Goal: Information Seeking & Learning: Learn about a topic

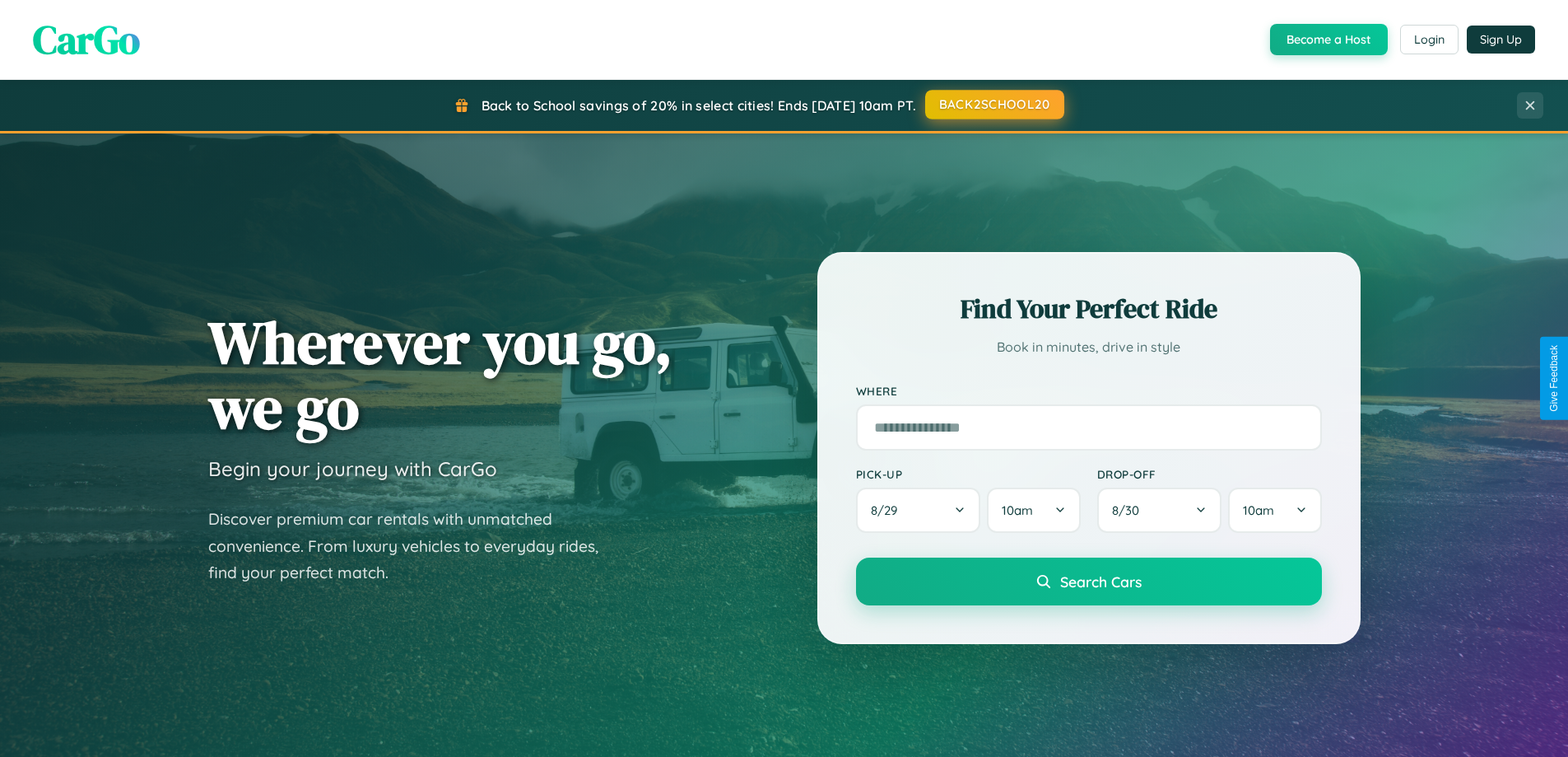
click at [994, 105] on button "BACK2SCHOOL20" at bounding box center [995, 105] width 139 height 29
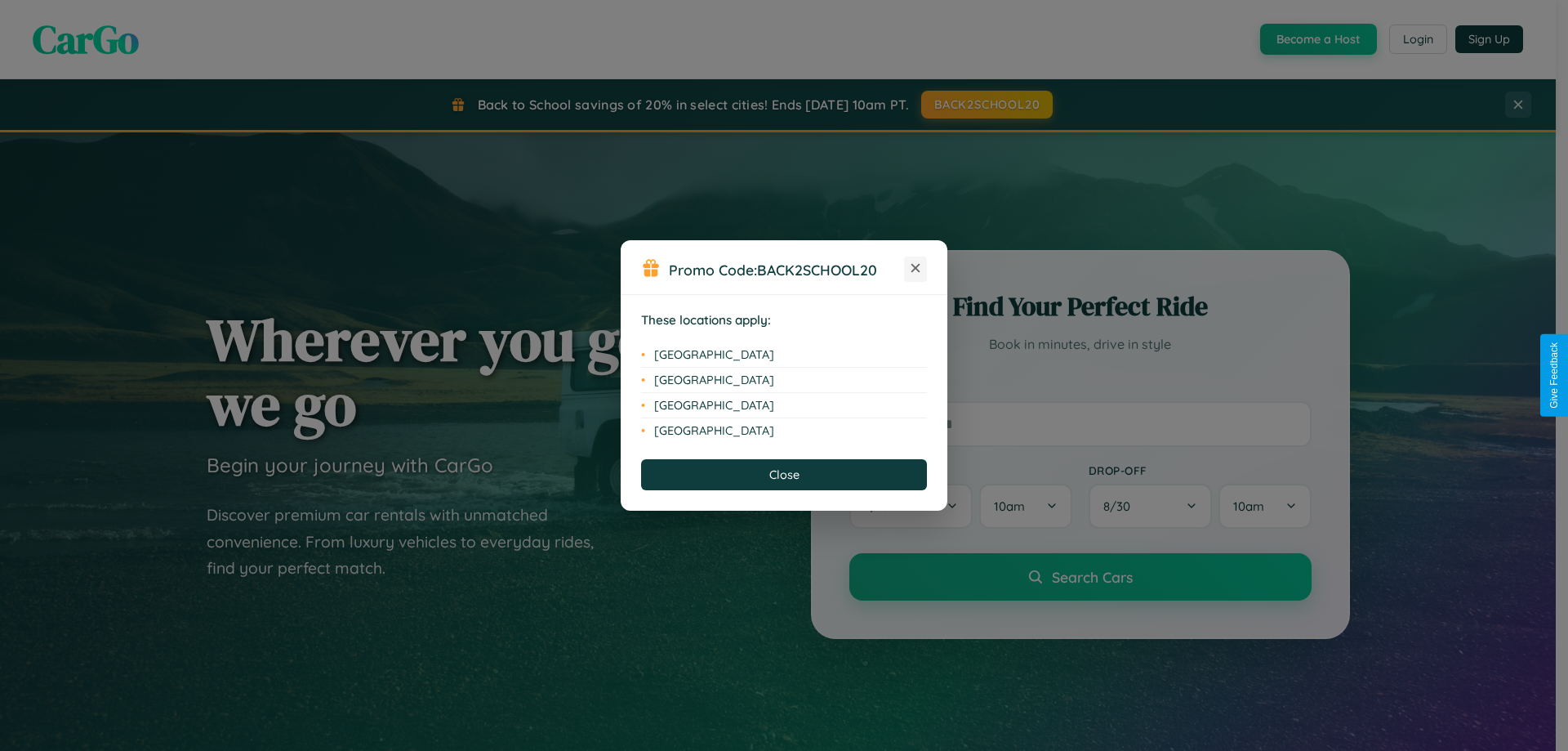
click at [916, 269] on icon at bounding box center [916, 268] width 9 height 9
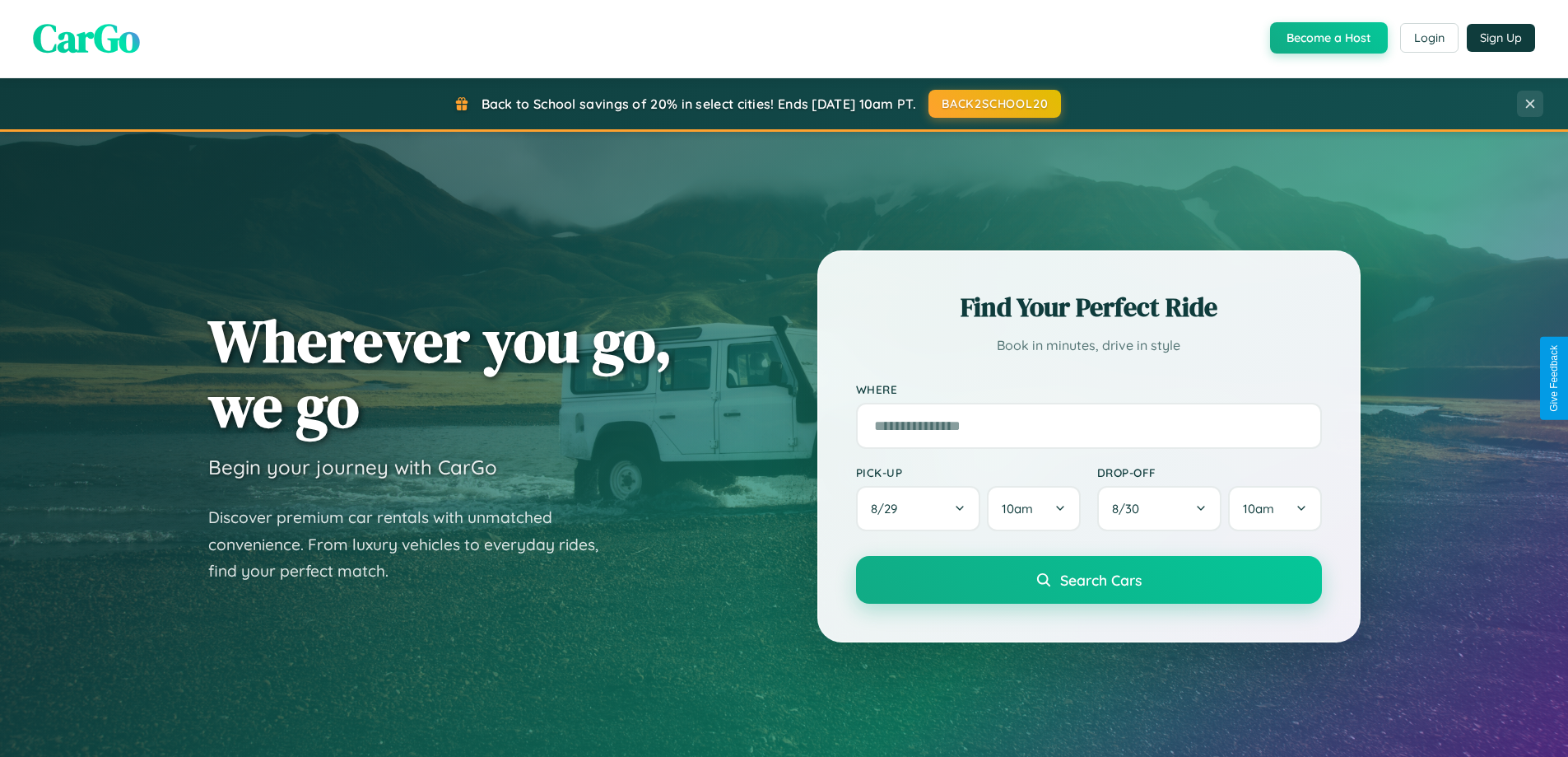
scroll to position [709, 0]
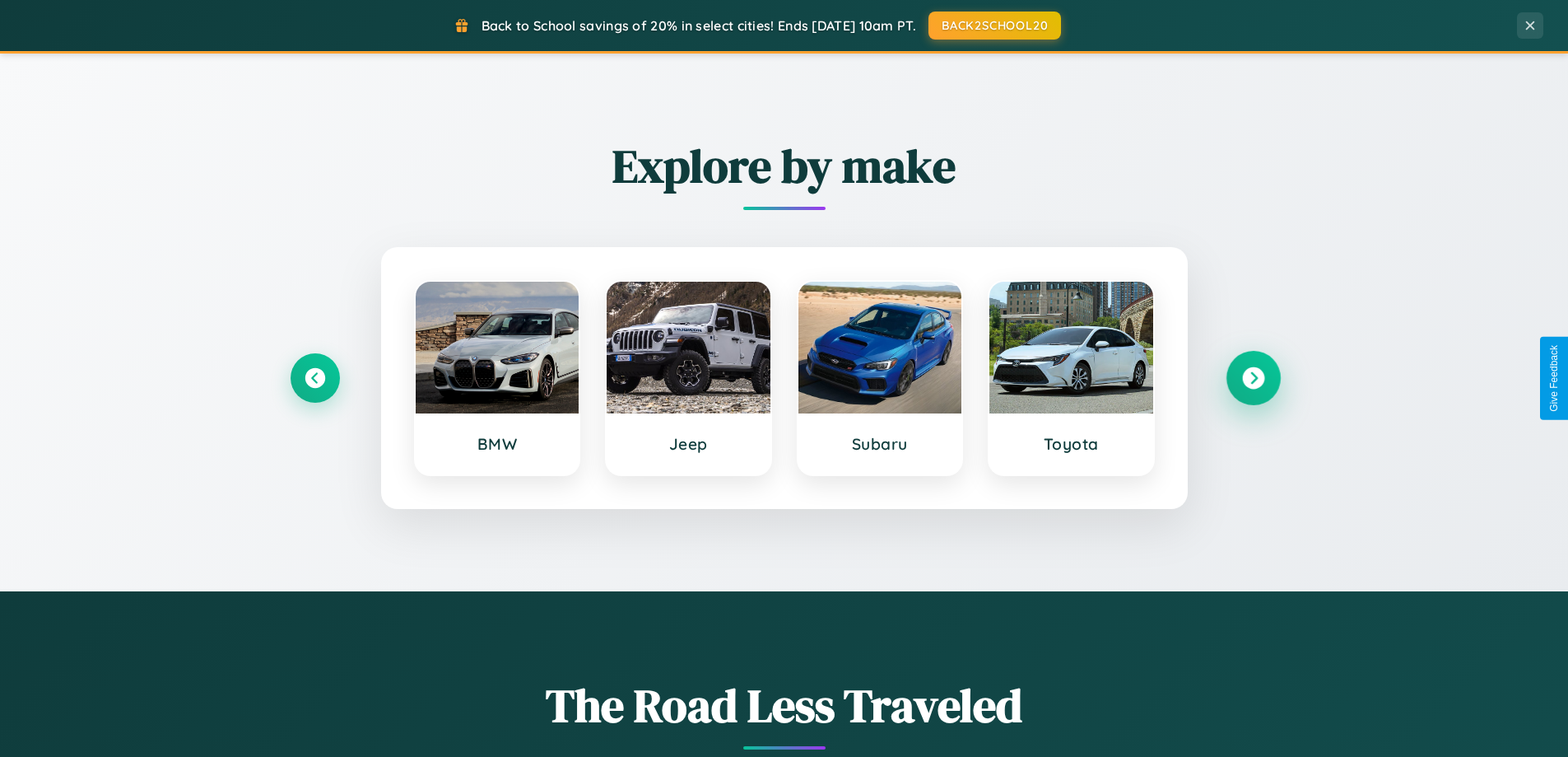
click at [1253, 378] on icon at bounding box center [1253, 378] width 22 height 22
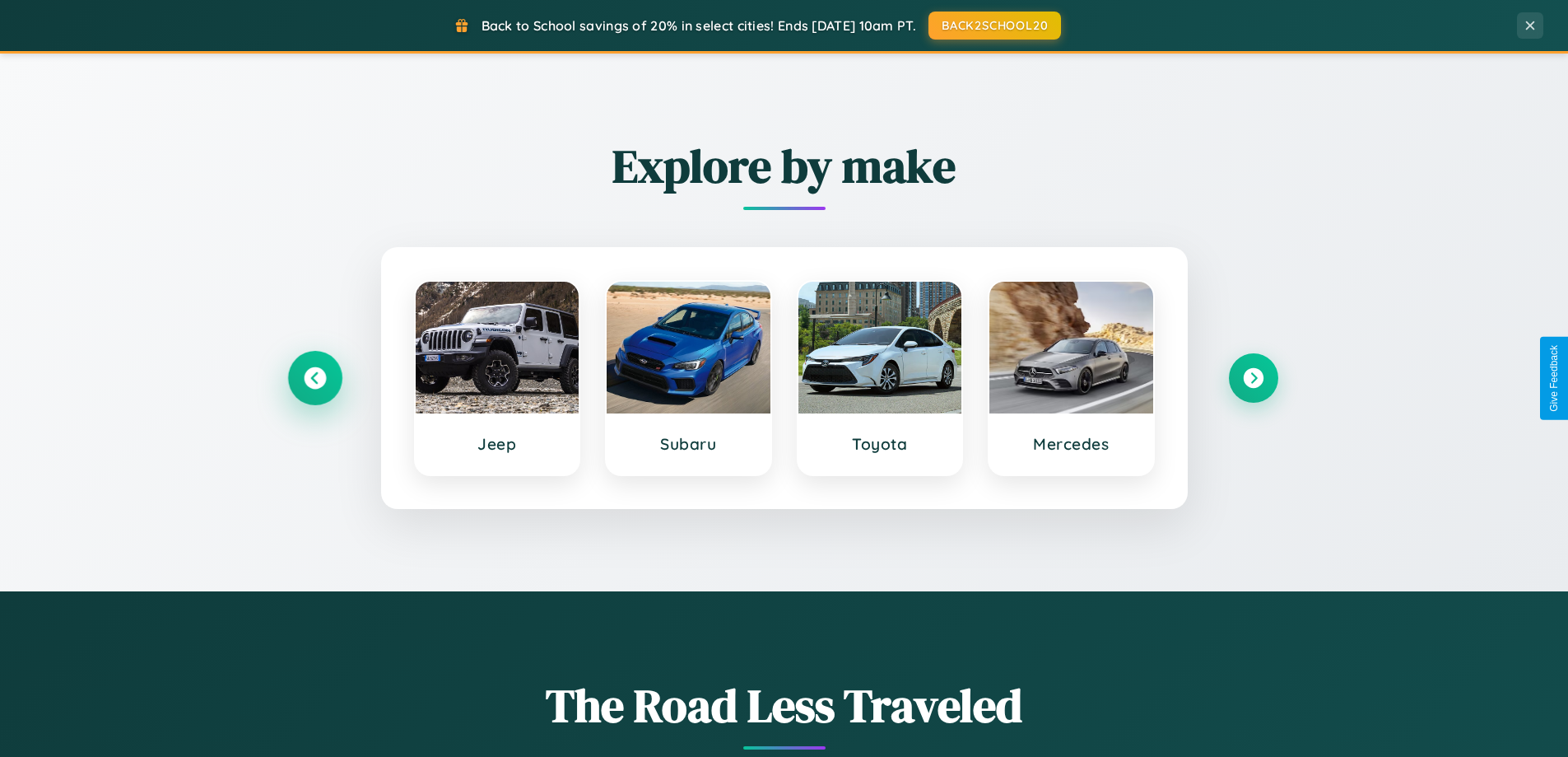
click at [315, 378] on icon at bounding box center [315, 378] width 22 height 22
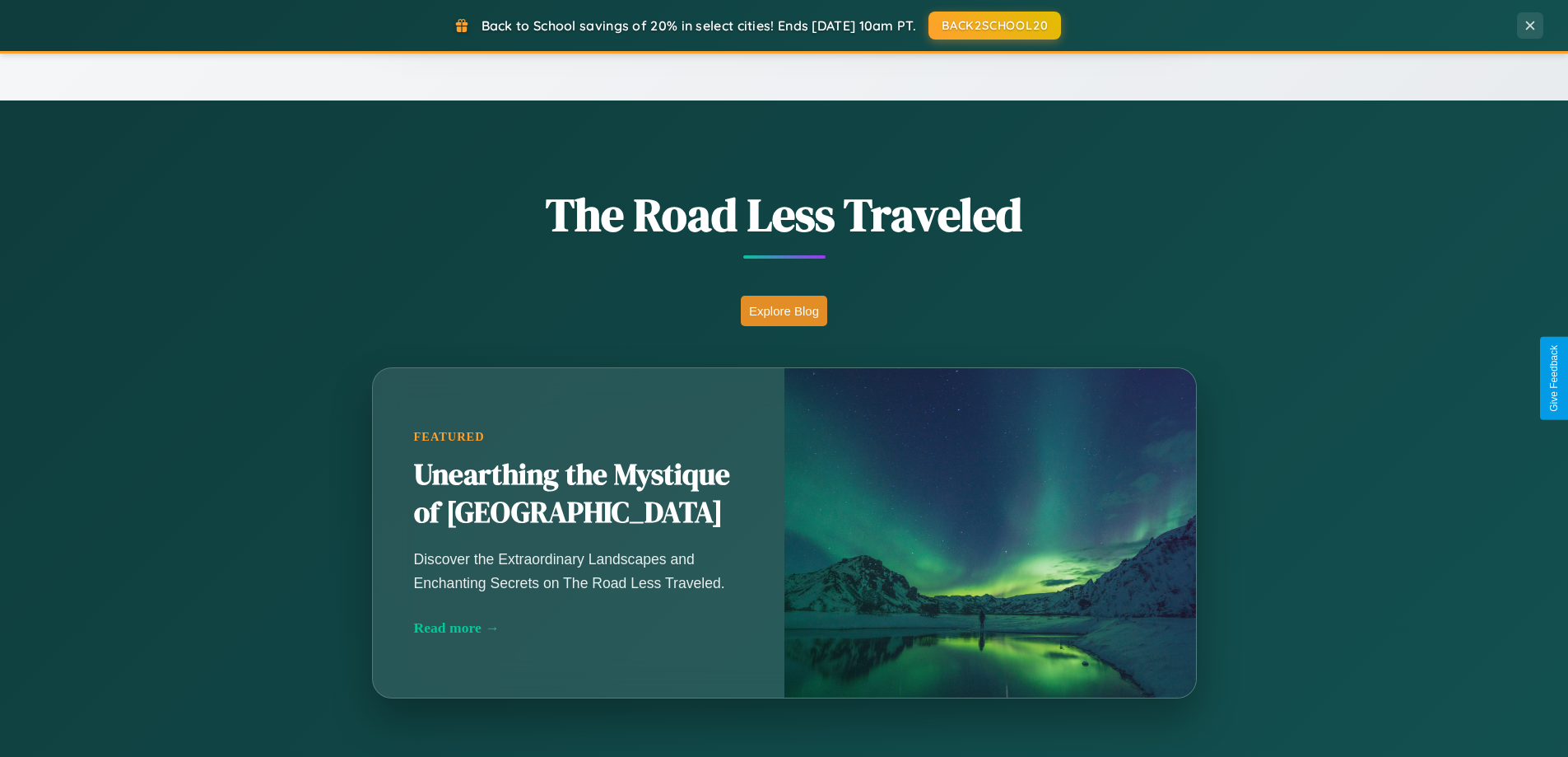
scroll to position [3168, 0]
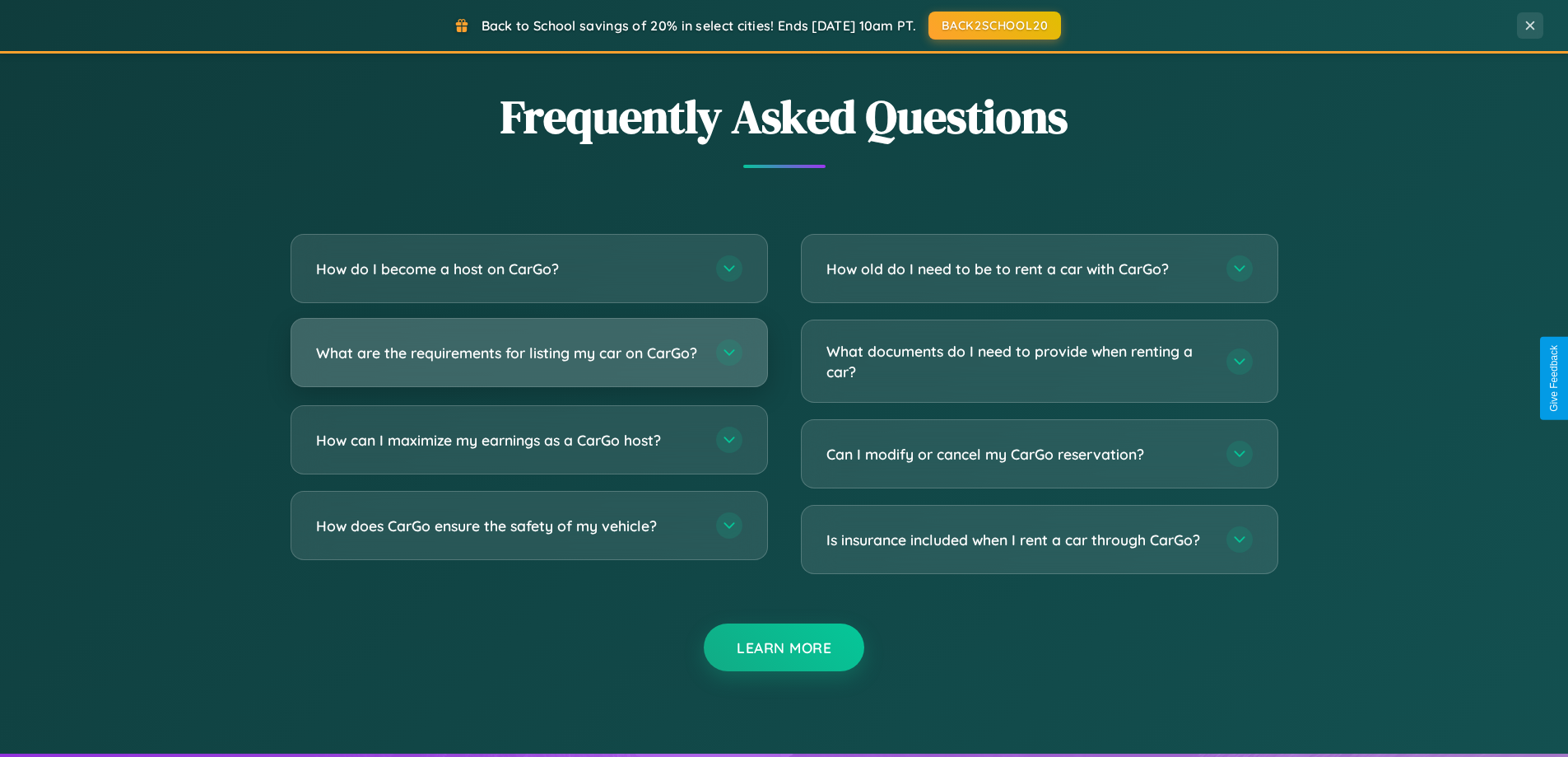
click at [528, 359] on h3 "What are the requirements for listing my car on CarGo?" at bounding box center [507, 353] width 383 height 21
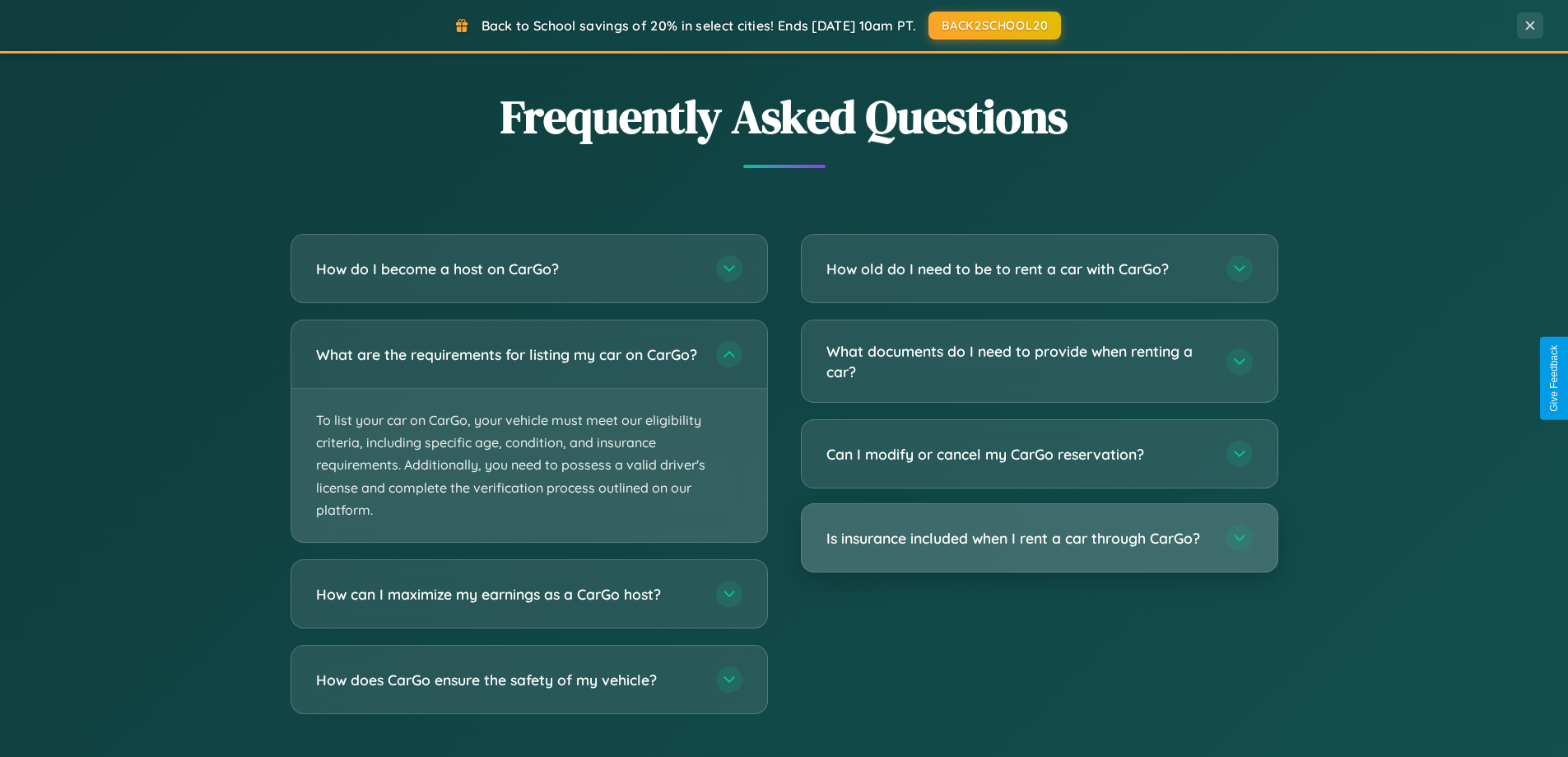
click at [1039, 539] on h3 "Is insurance included when I rent a car through CarGo?" at bounding box center [1018, 538] width 383 height 21
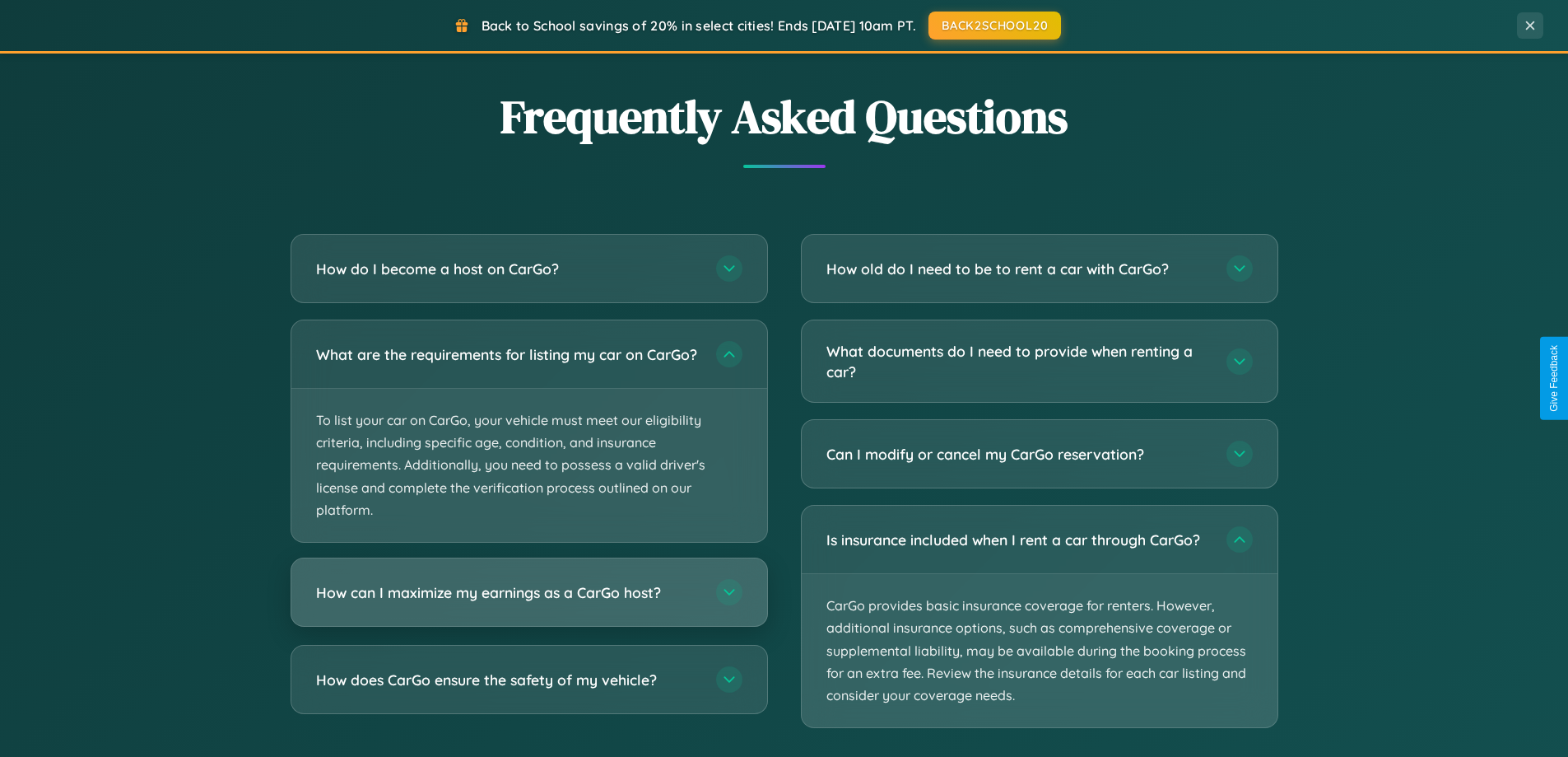
click at [528, 603] on h3 "How can I maximize my earnings as a CarGo host?" at bounding box center [507, 593] width 383 height 21
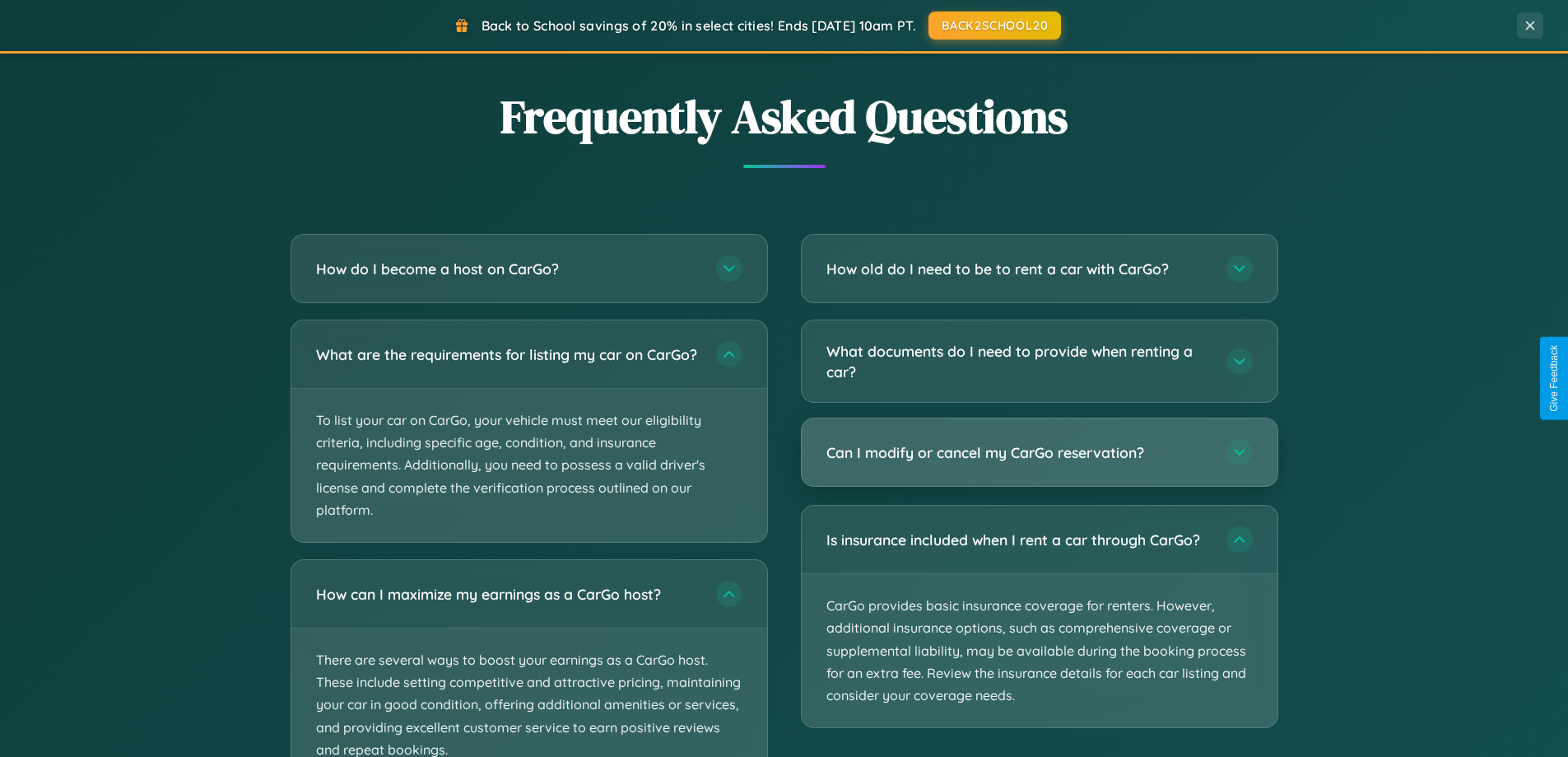
click at [1039, 453] on h3 "Can I modify or cancel my CarGo reservation?" at bounding box center [1018, 452] width 383 height 21
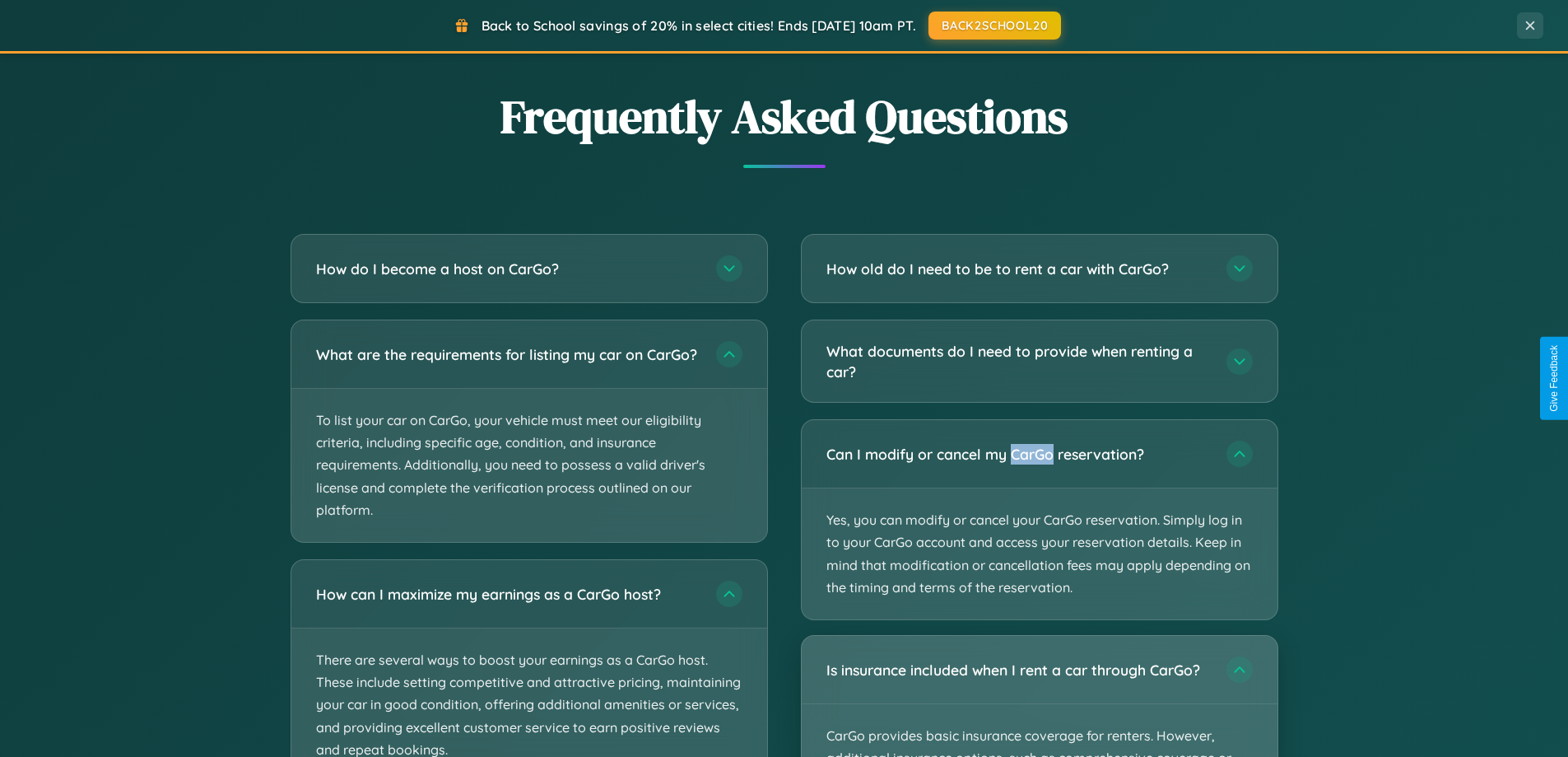
click at [1039, 696] on div "Is insurance included when I rent a car through CarGo?" at bounding box center [1040, 670] width 476 height 67
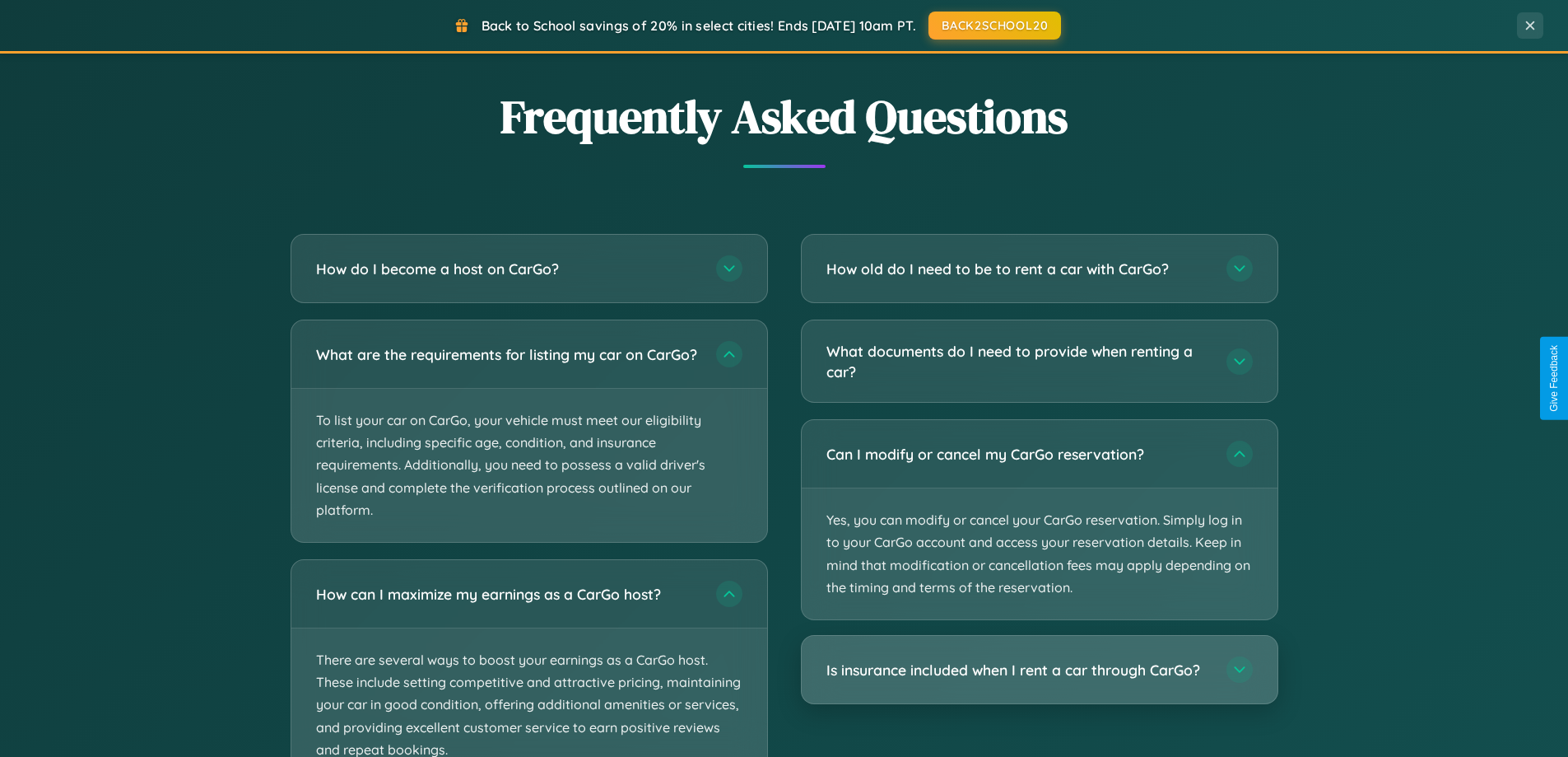
click at [1039, 670] on h3 "Is insurance included when I rent a car through CarGo?" at bounding box center [1018, 670] width 383 height 21
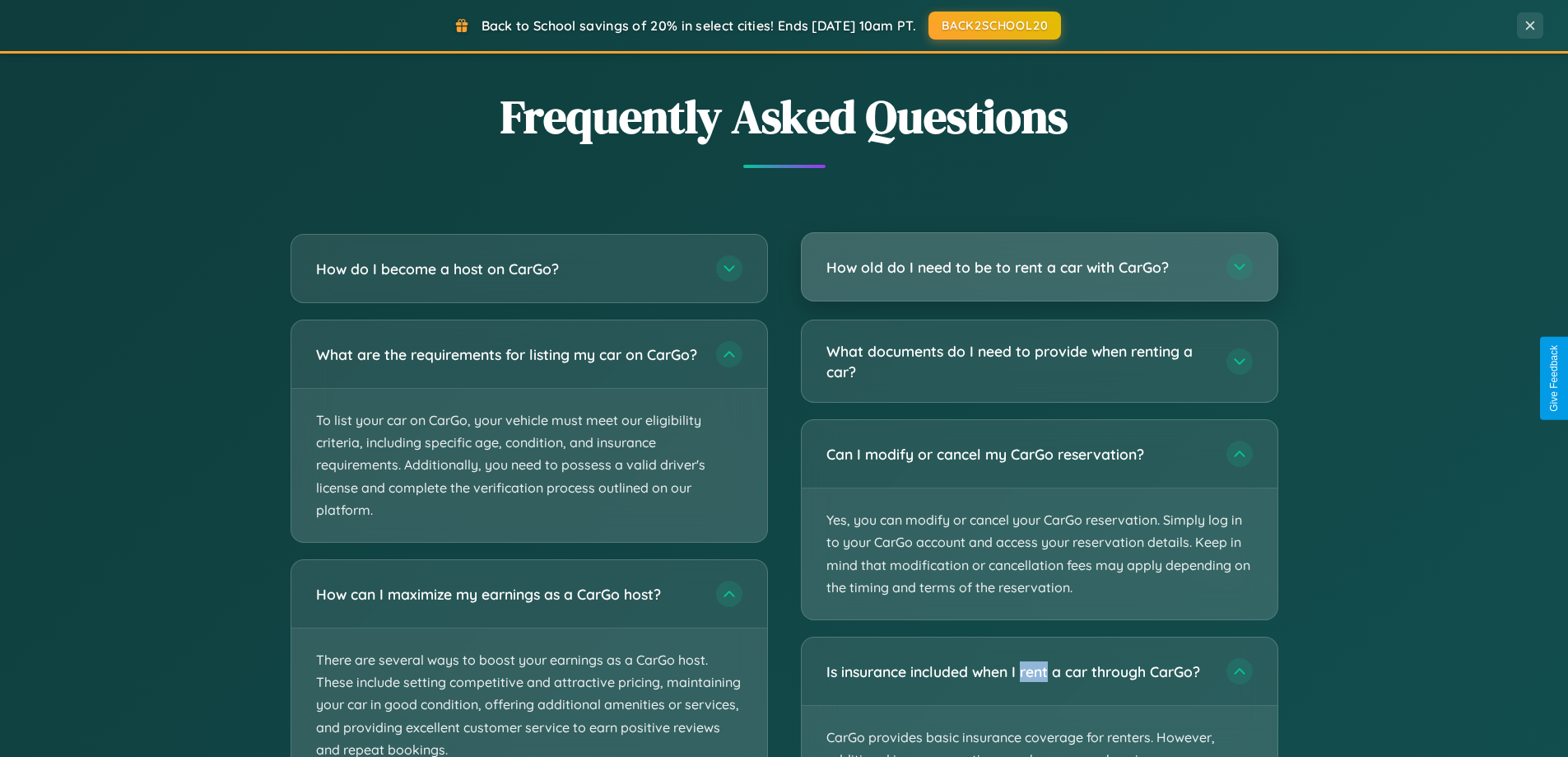
click at [1039, 267] on h3 "How old do I need to be to rent a car with CarGo?" at bounding box center [1018, 267] width 383 height 21
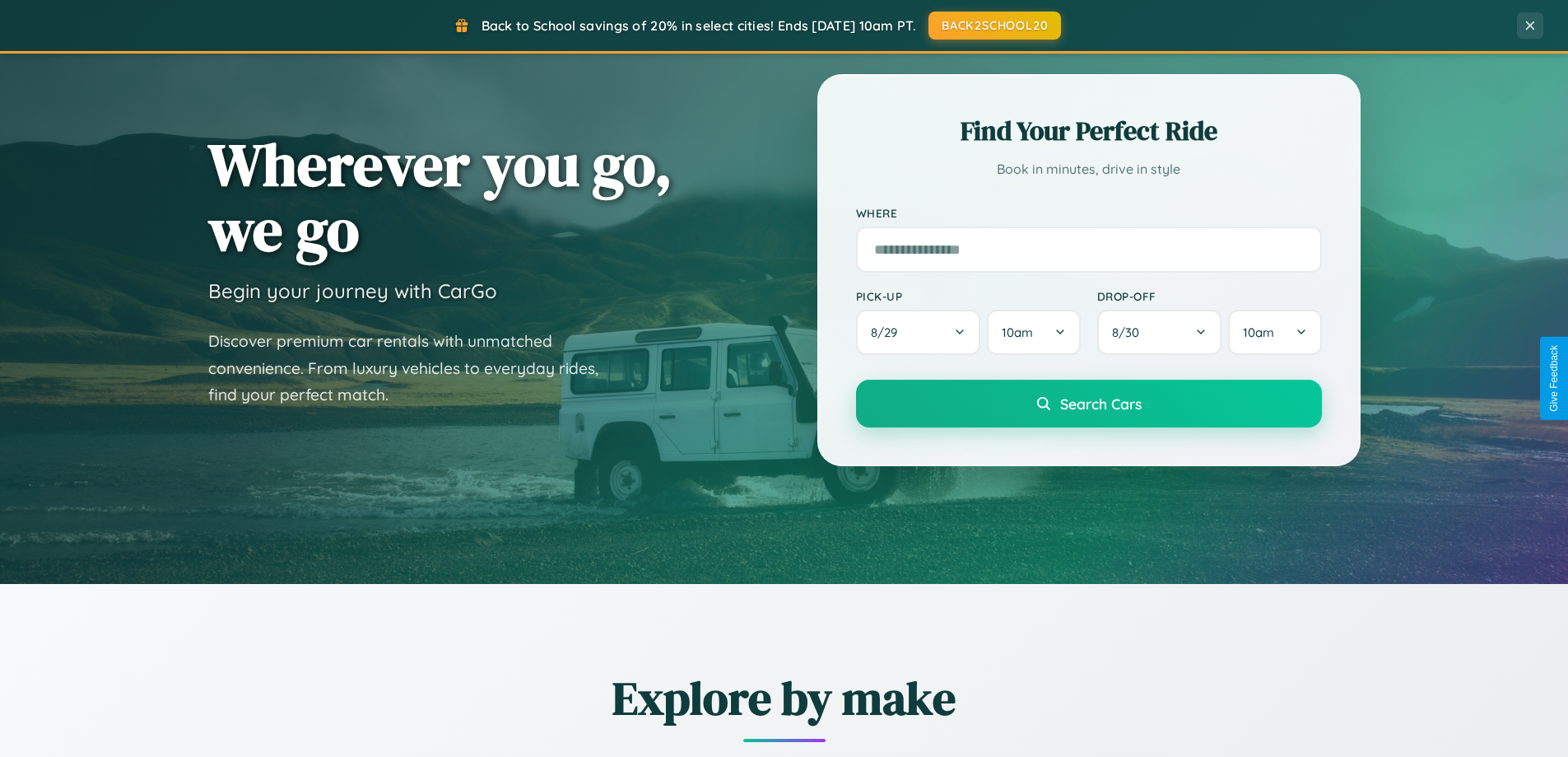
scroll to position [0, 0]
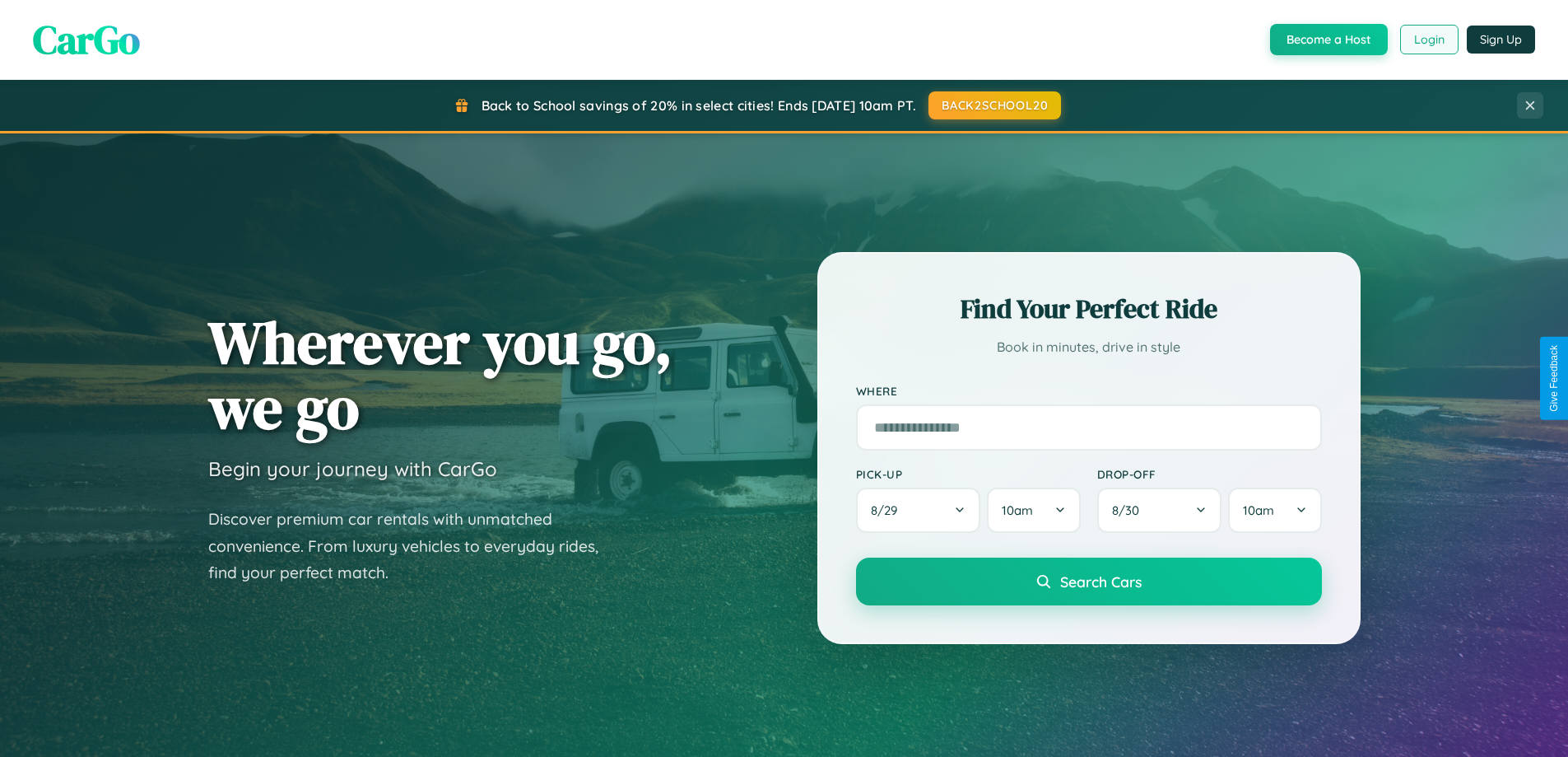
click at [1428, 40] on button "Login" at bounding box center [1430, 40] width 59 height 29
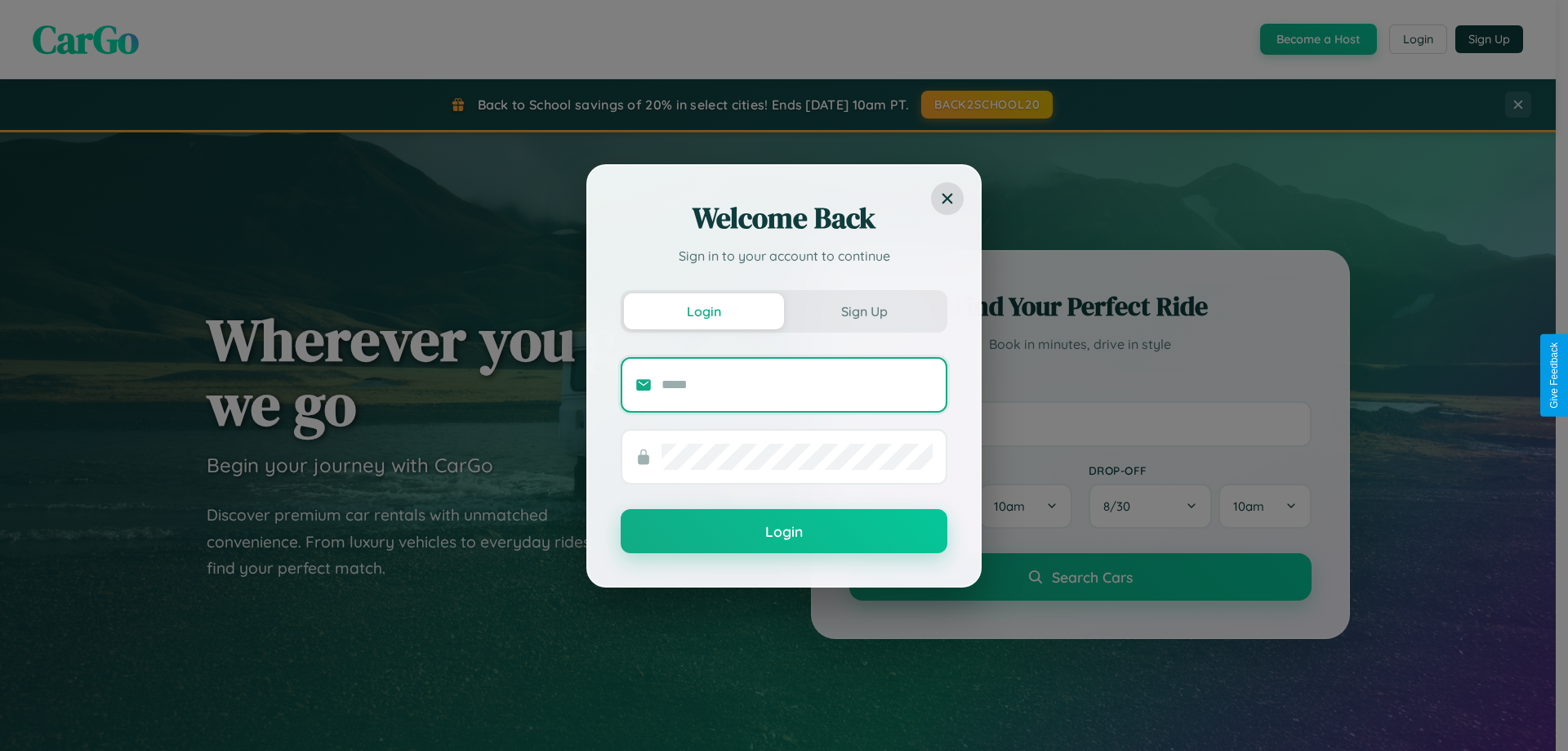
click at [797, 384] on input "text" at bounding box center [797, 385] width 271 height 26
type input "**********"
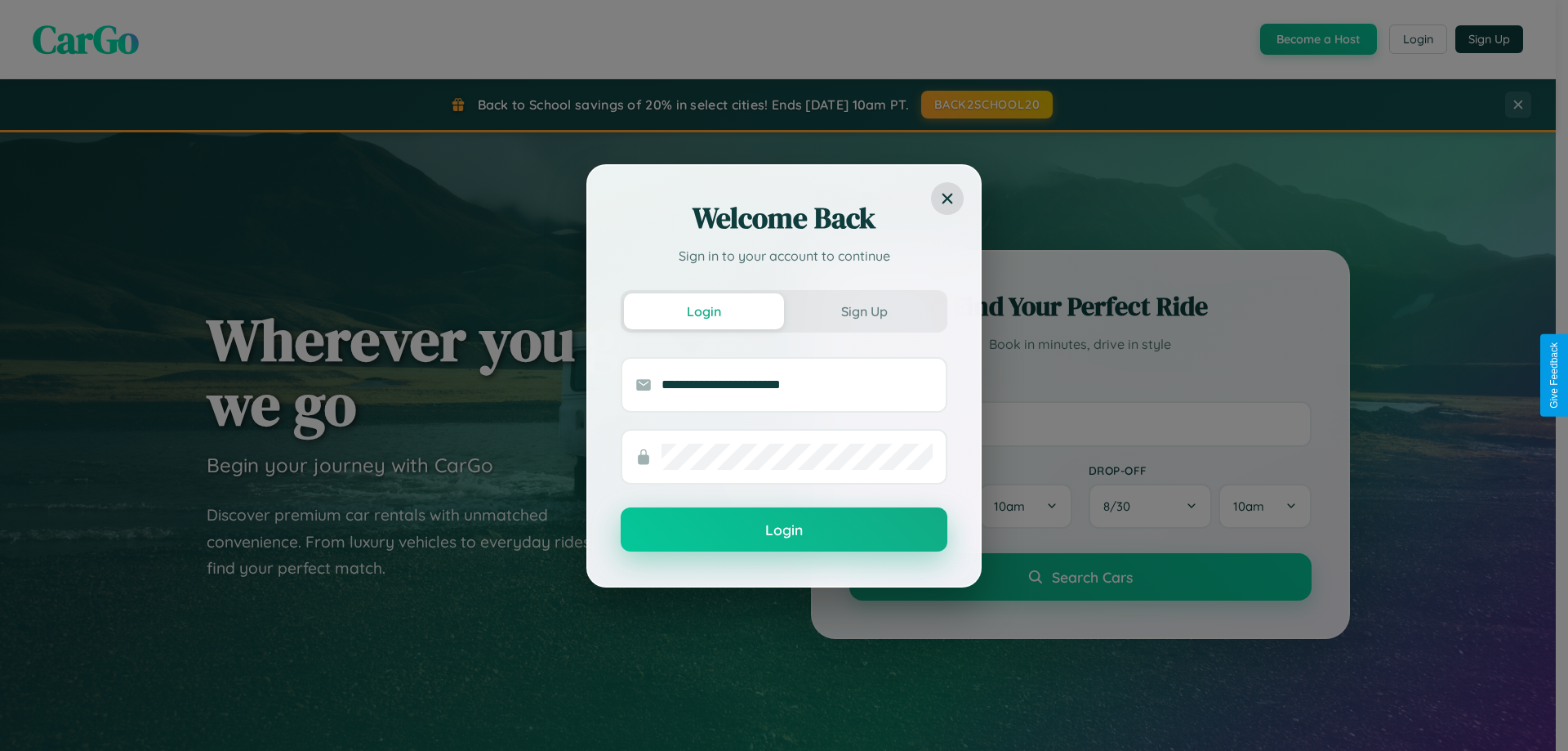
click at [784, 530] on button "Login" at bounding box center [784, 529] width 327 height 44
